Goal: Information Seeking & Learning: Learn about a topic

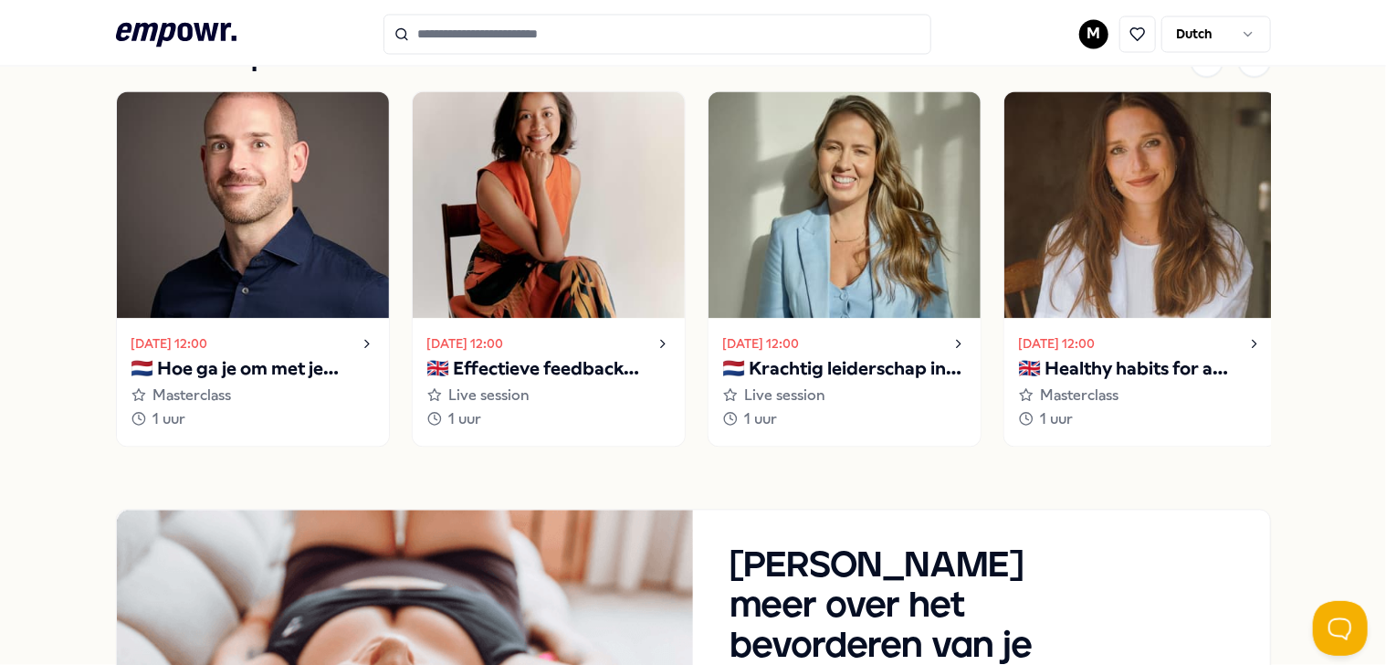
scroll to position [1735, 0]
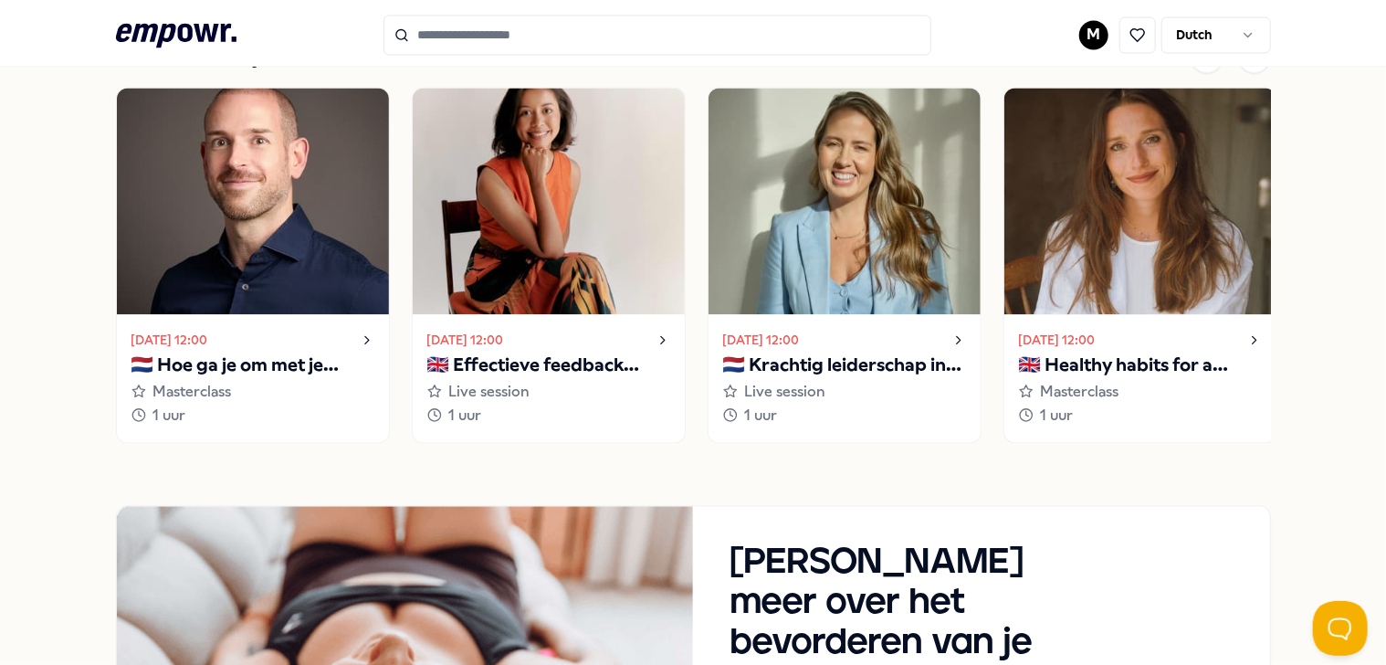
click at [1120, 358] on p "🇬🇧 Healthy habits for a stress-free start to the year" at bounding box center [1140, 365] width 243 height 29
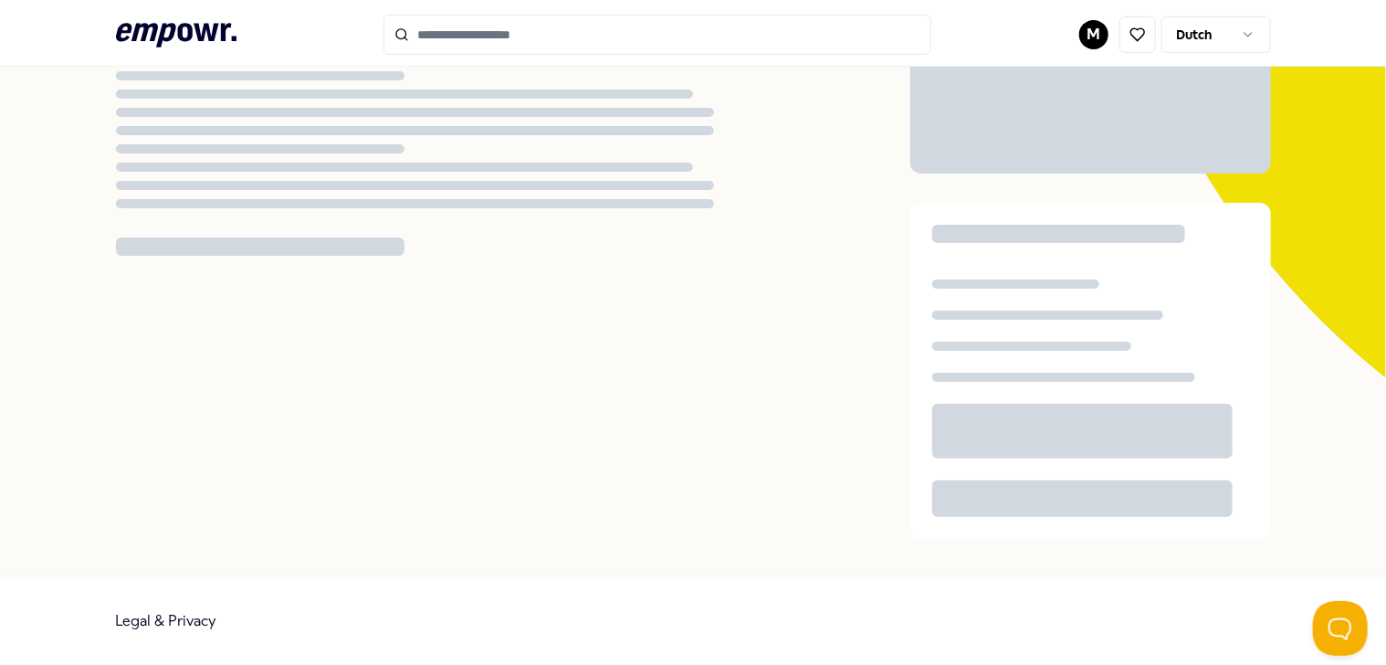
scroll to position [117, 0]
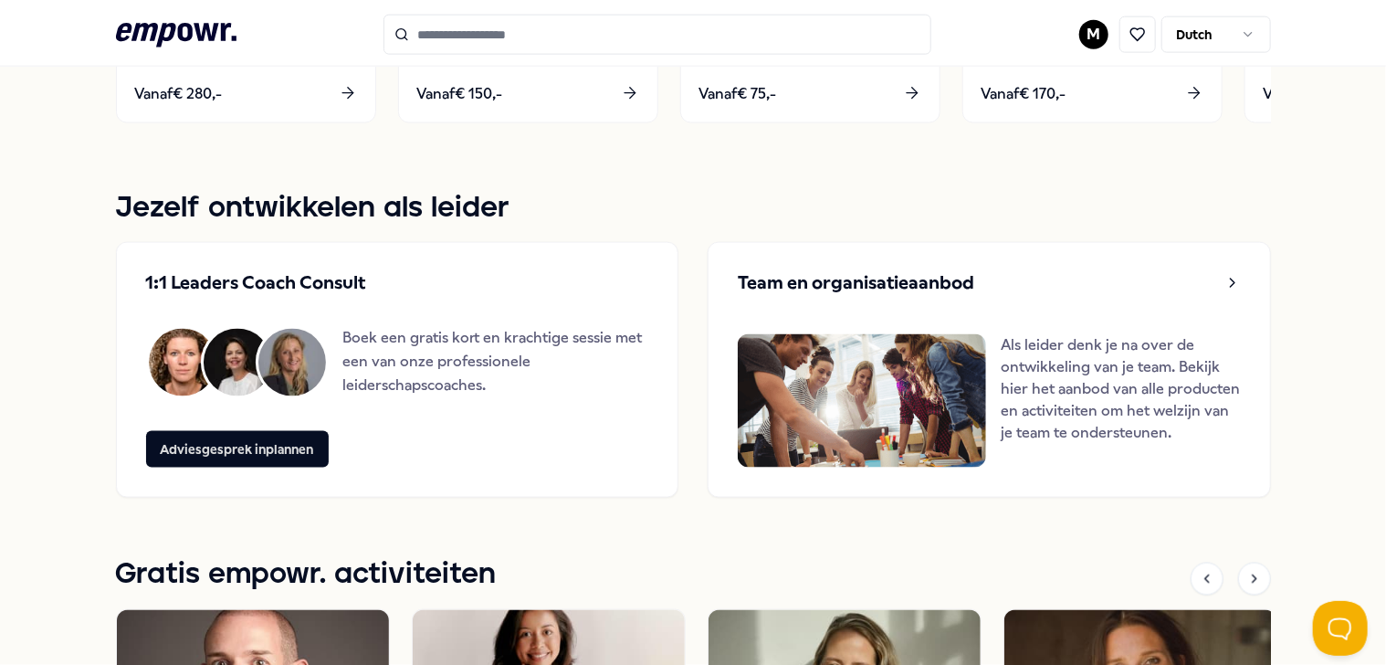
scroll to position [1578, 0]
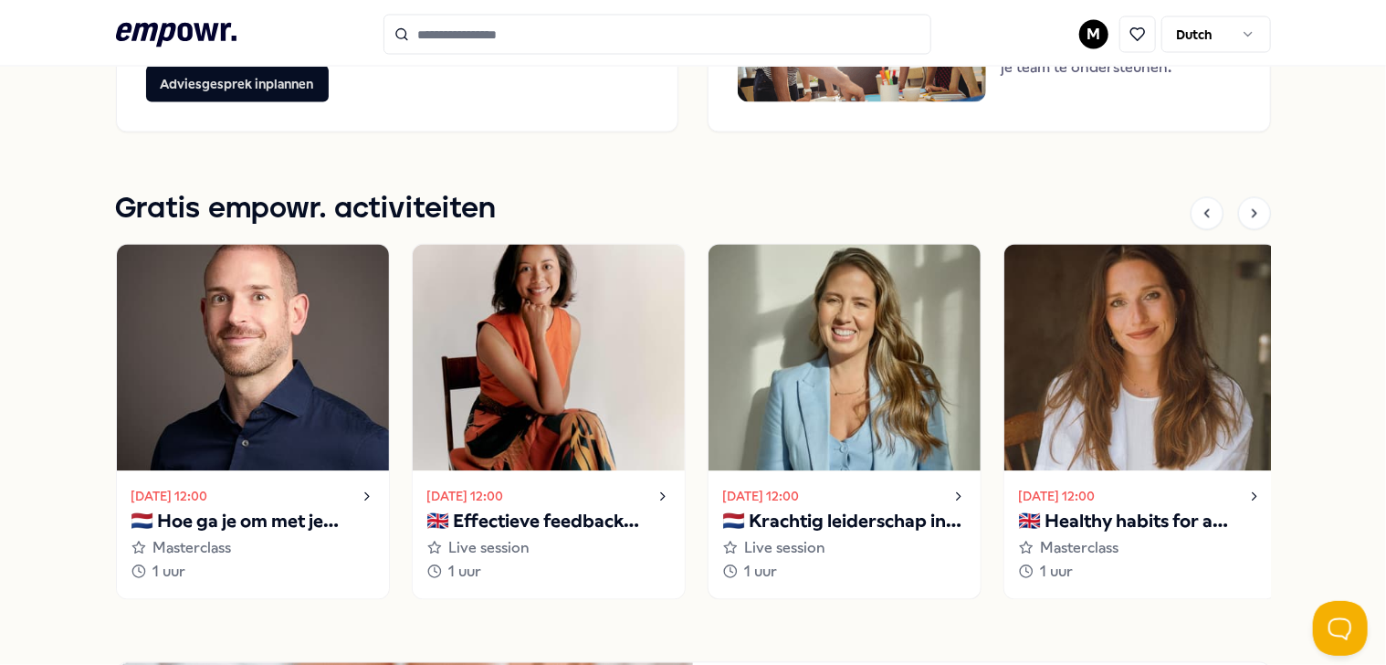
click at [807, 520] on p "🇳🇱 Krachtig leiderschap in uitdagende situaties" at bounding box center [844, 522] width 243 height 29
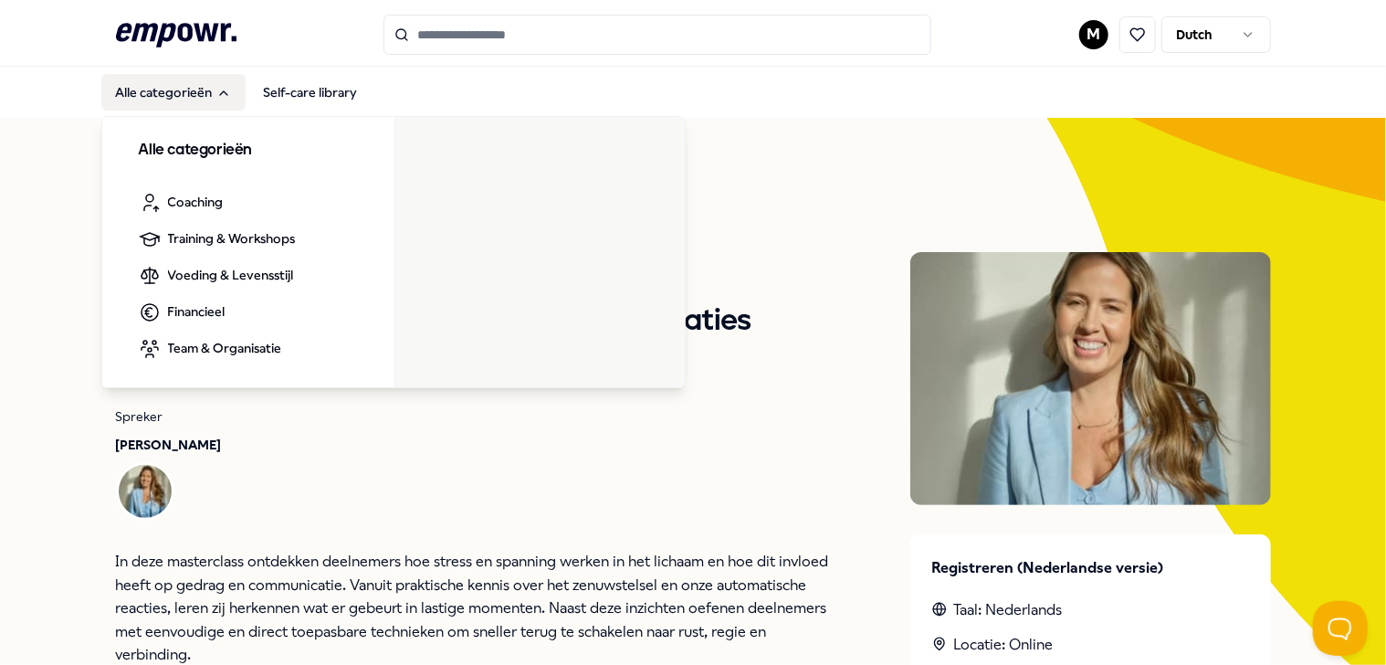
click at [115, 94] on button "Alle categorieën" at bounding box center [173, 92] width 144 height 37
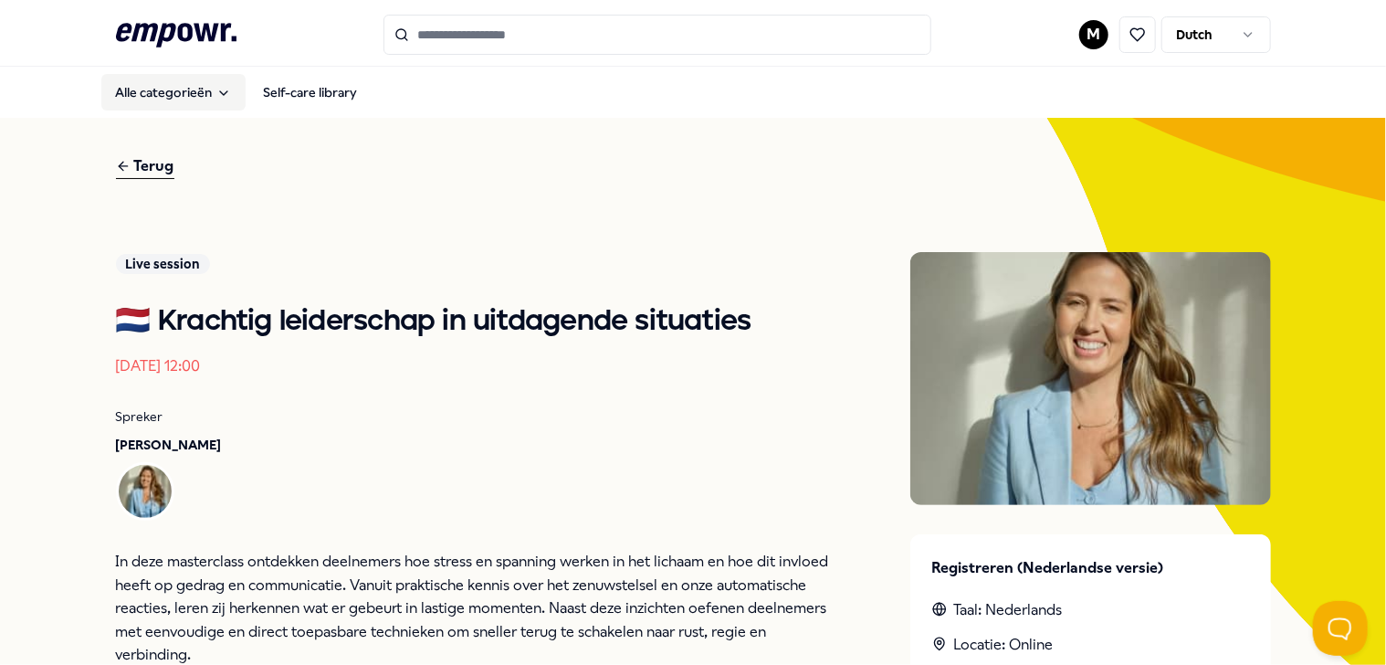
click at [171, 88] on button "Alle categorieën" at bounding box center [173, 92] width 144 height 37
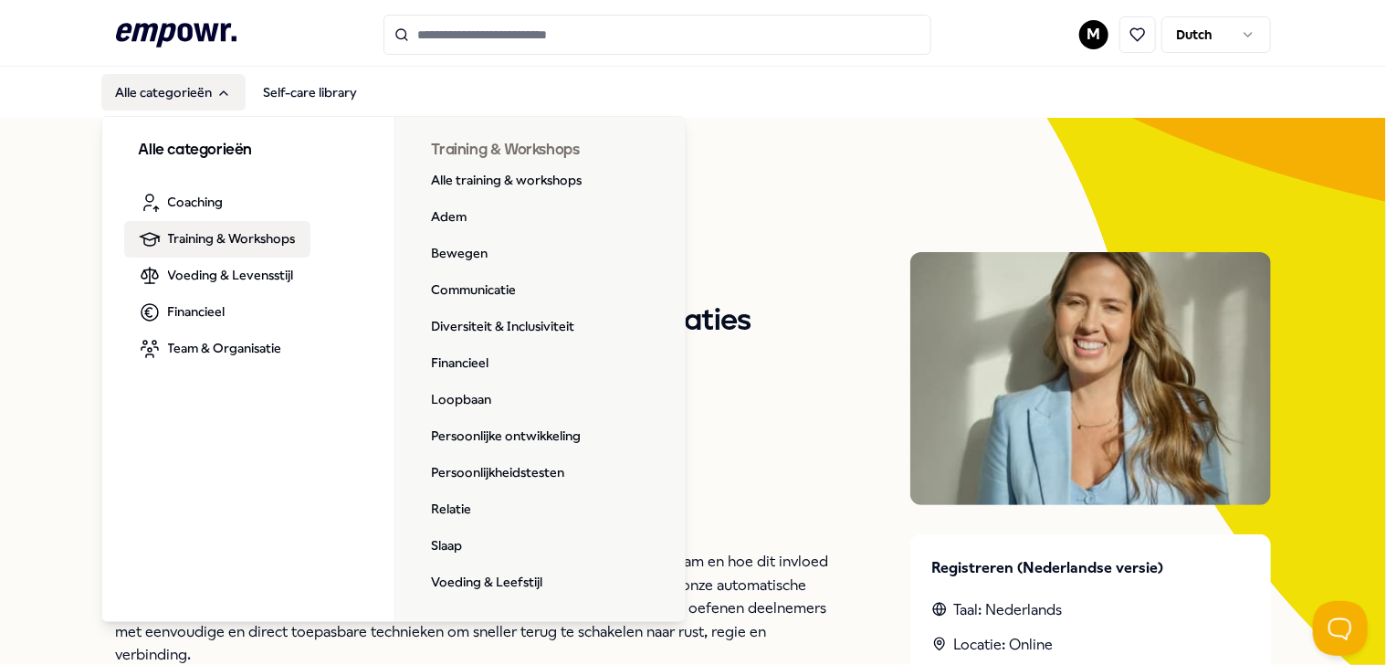
click at [202, 237] on span "Training & Workshops" at bounding box center [232, 238] width 128 height 20
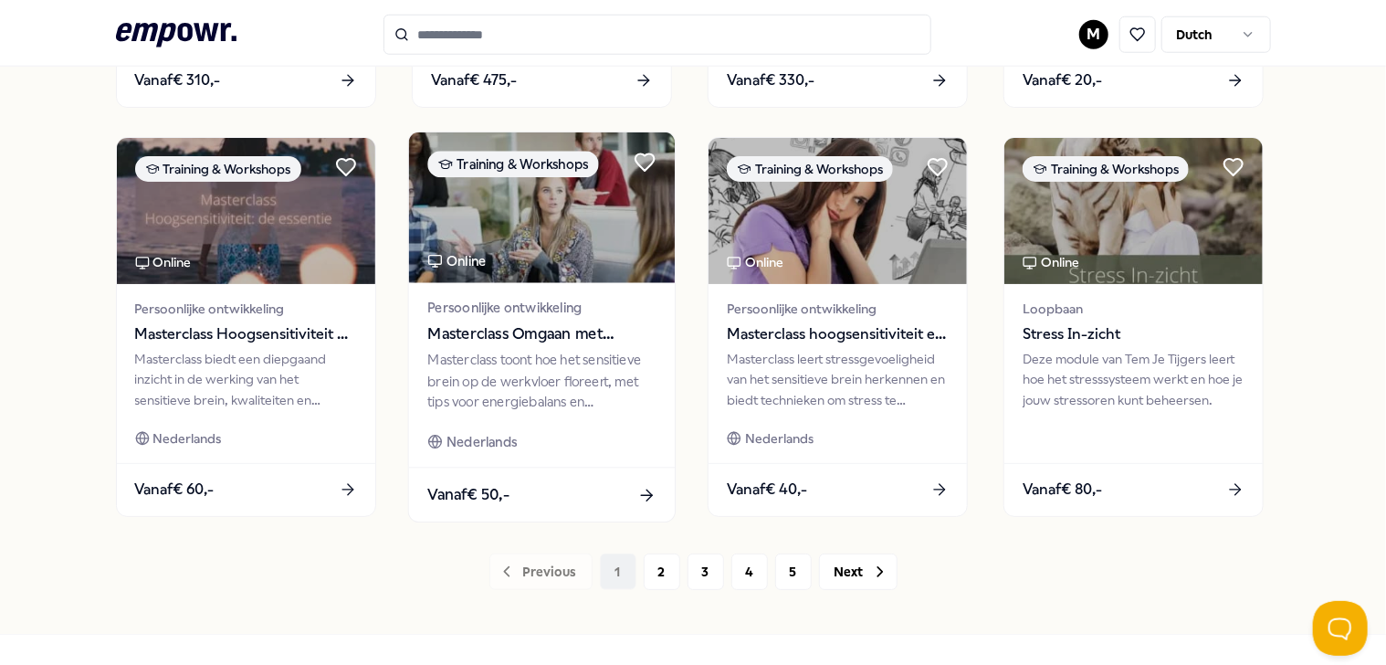
scroll to position [913, 0]
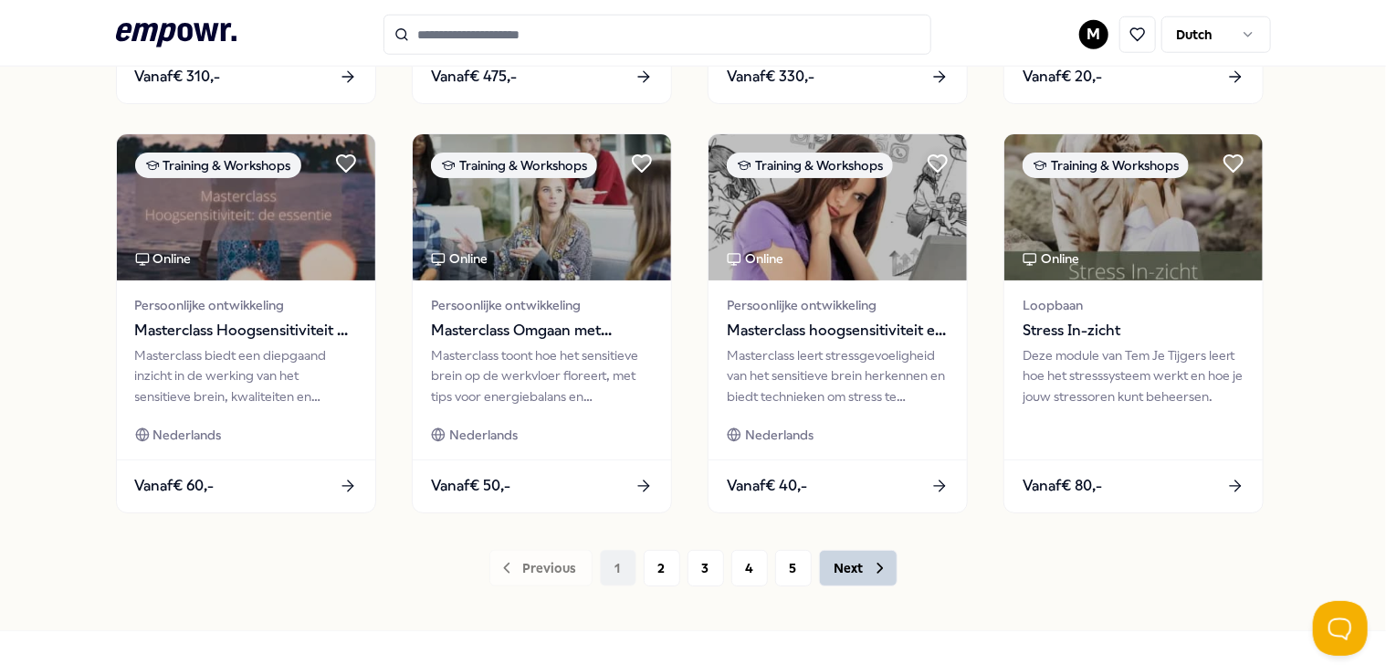
click at [878, 566] on icon at bounding box center [880, 568] width 18 height 18
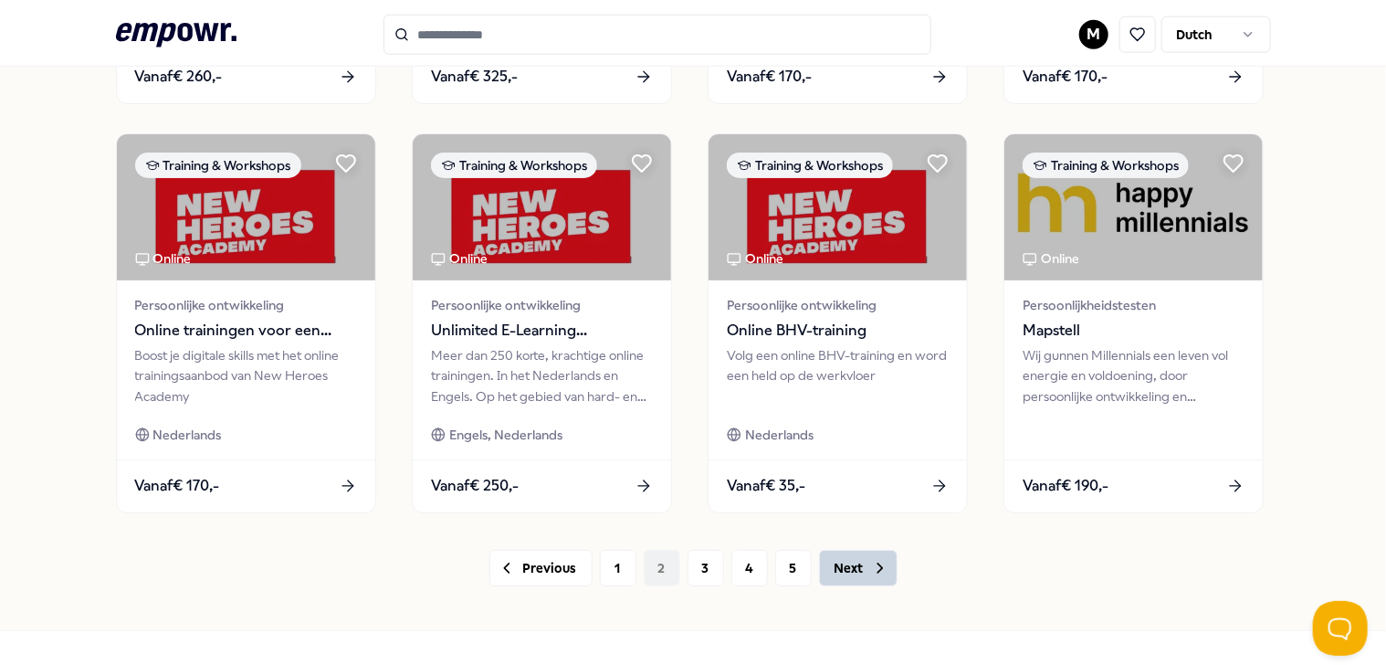
click at [878, 565] on icon at bounding box center [880, 568] width 18 height 18
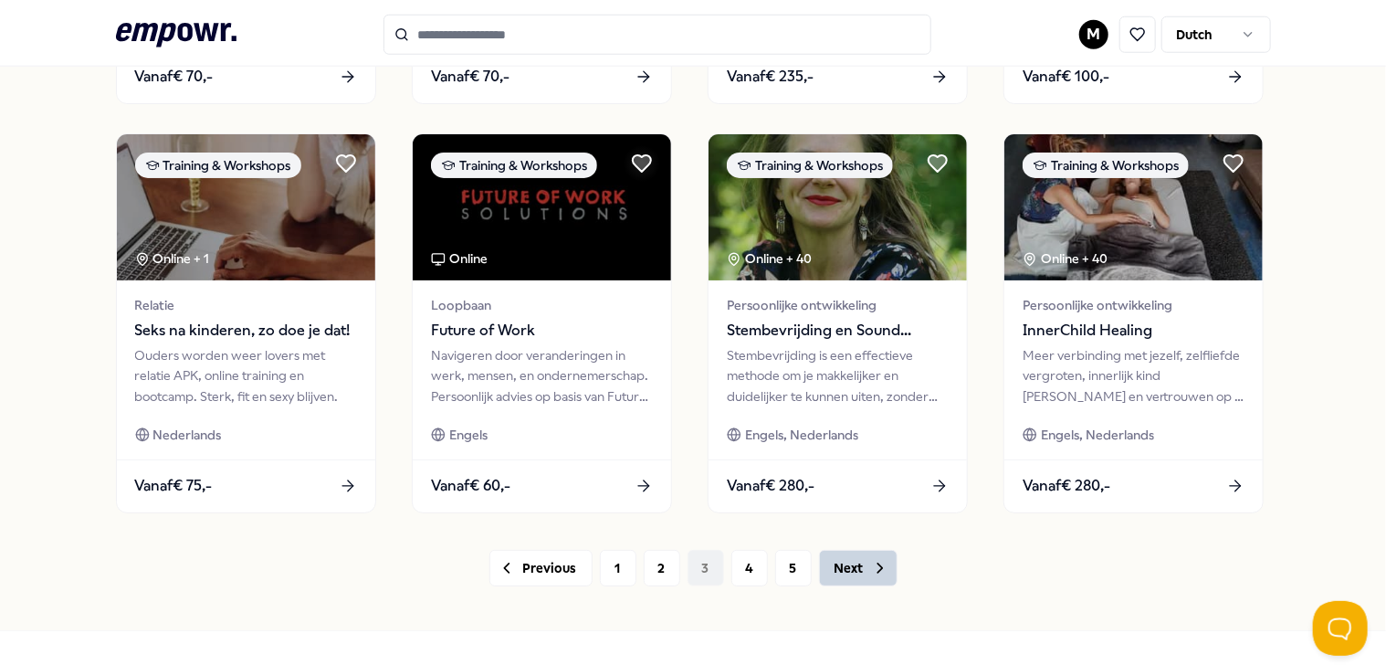
click at [878, 565] on icon at bounding box center [880, 568] width 18 height 18
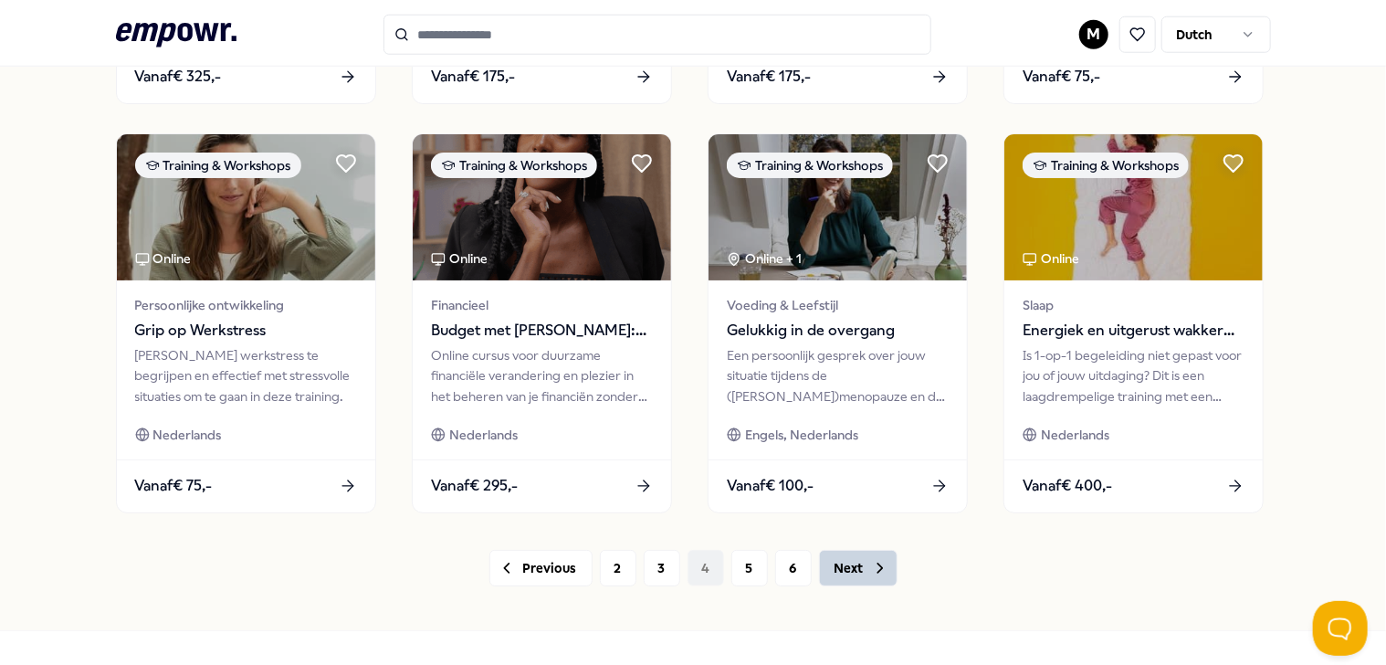
click at [878, 565] on icon at bounding box center [880, 568] width 18 height 18
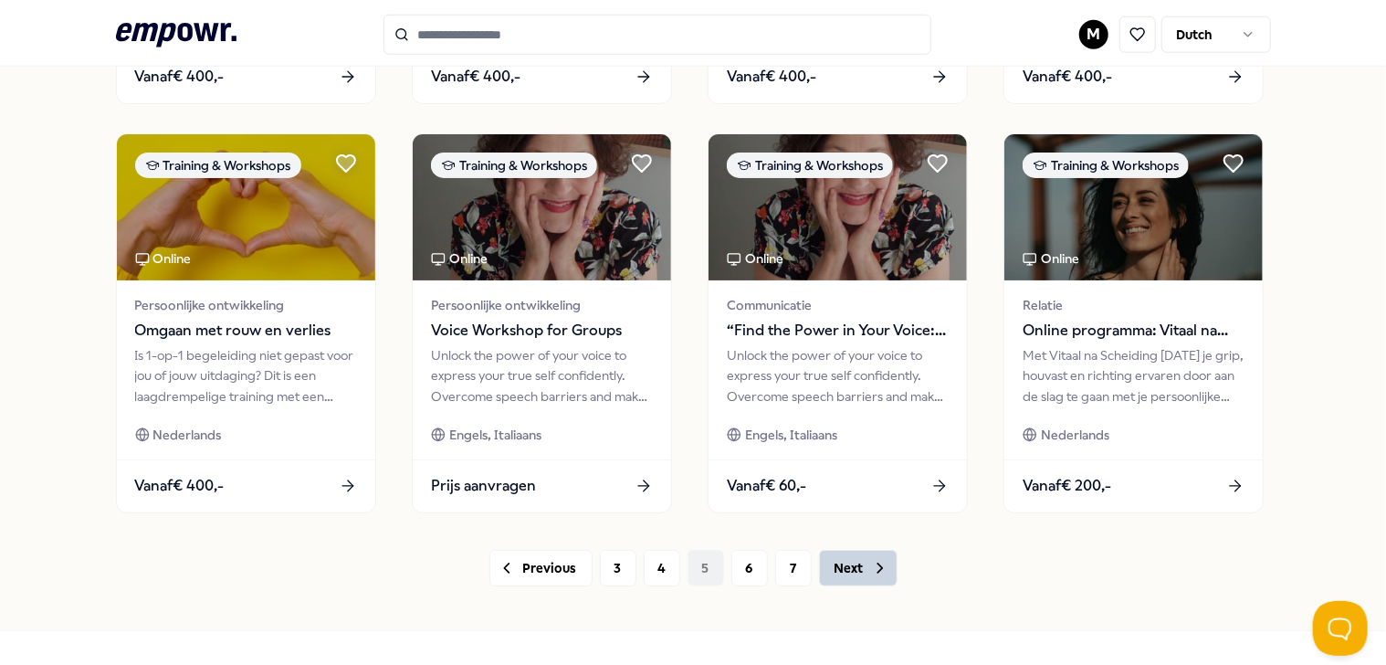
click at [878, 565] on icon at bounding box center [880, 568] width 18 height 18
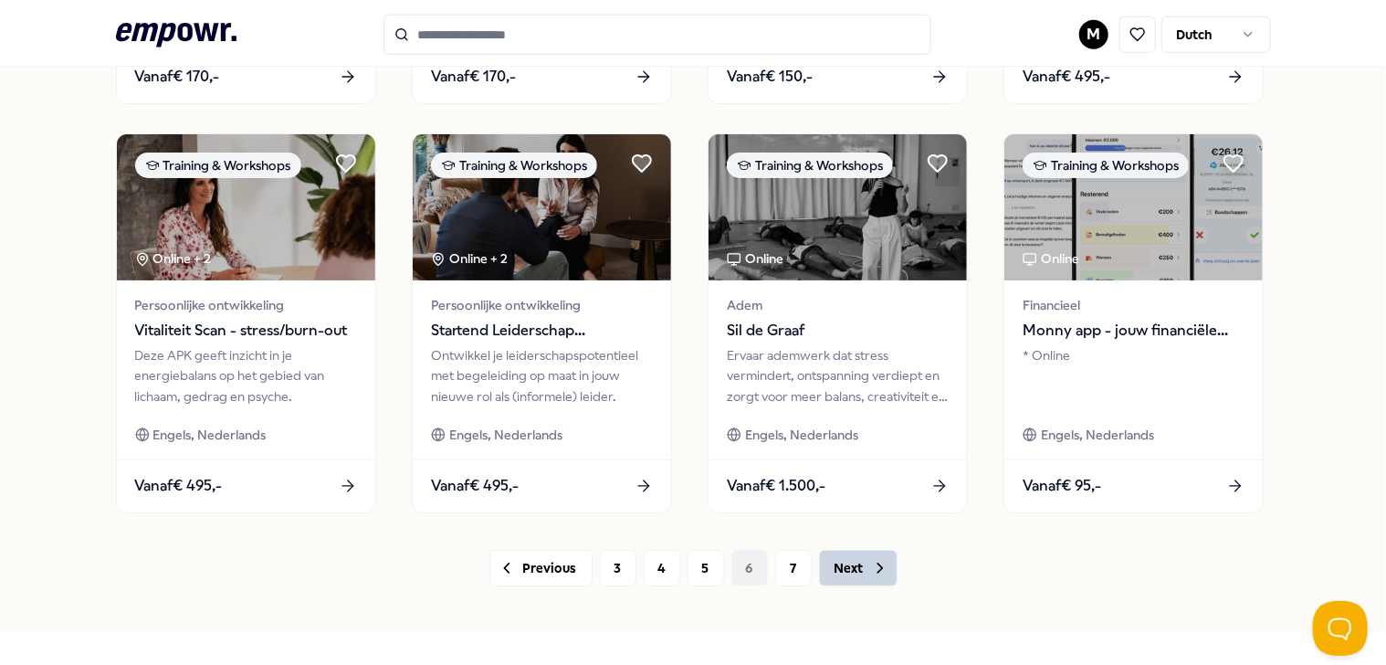
click at [878, 565] on icon at bounding box center [880, 568] width 18 height 18
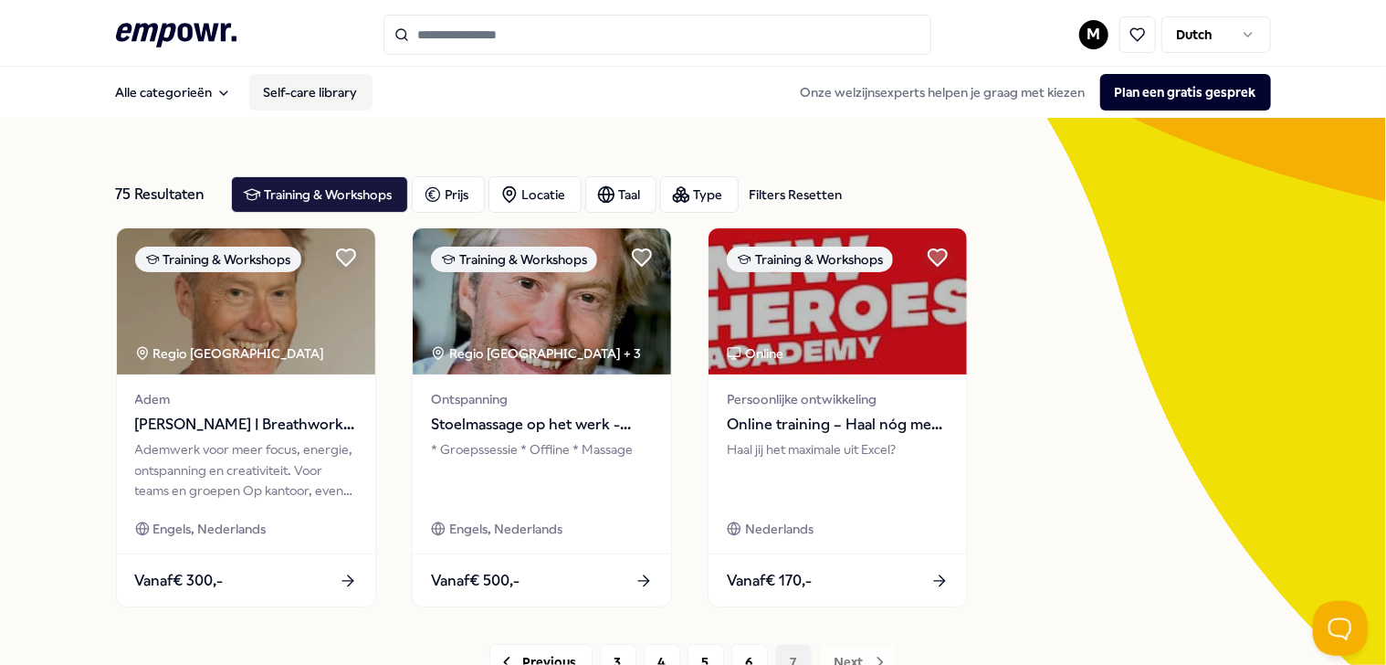
click at [321, 87] on link "Self-care library" at bounding box center [310, 92] width 123 height 37
